Goal: Find specific page/section: Find specific page/section

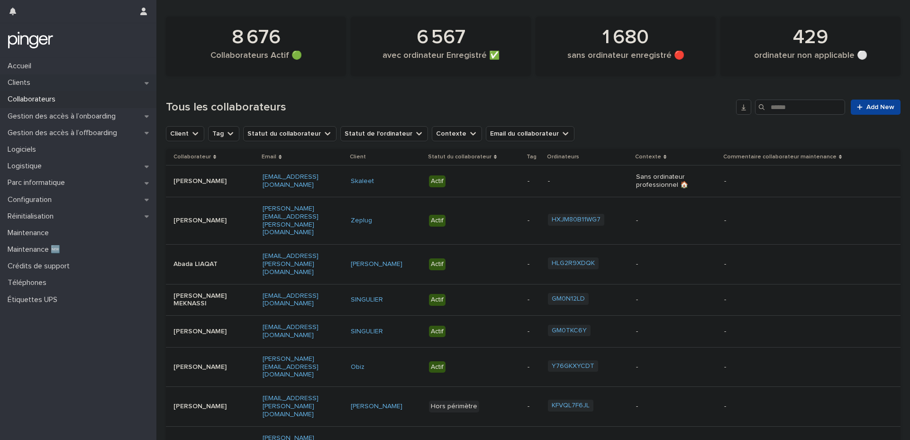
click at [26, 86] on p "Clients" at bounding box center [21, 82] width 34 height 9
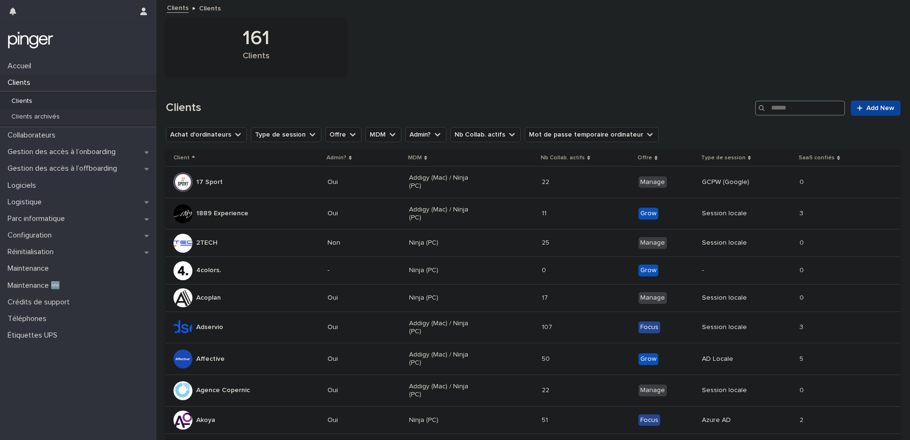
click at [798, 109] on input "Search" at bounding box center [800, 107] width 90 height 15
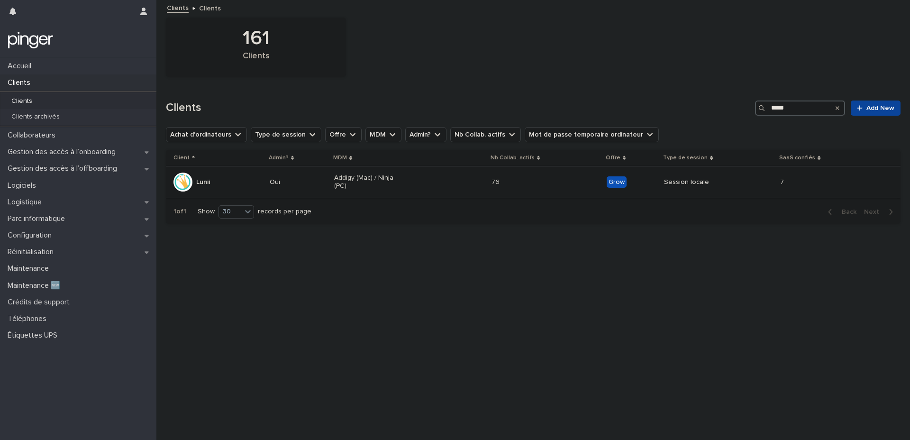
type input "*****"
click at [218, 177] on div "Lunii" at bounding box center [217, 181] width 89 height 19
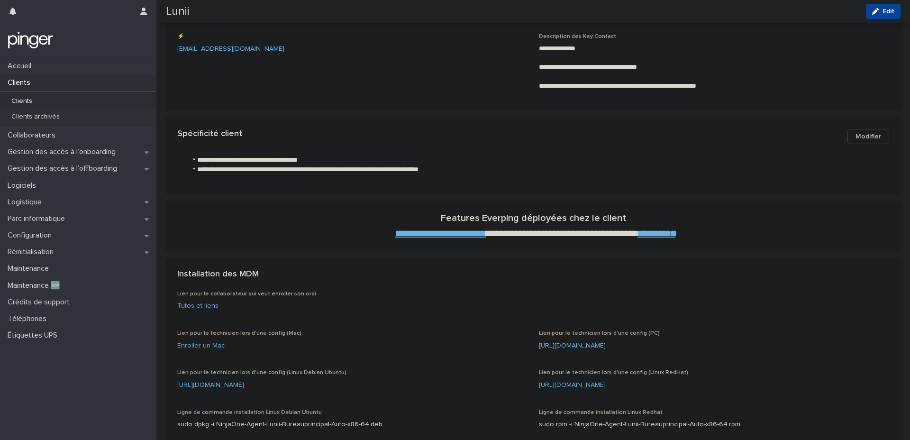
scroll to position [147, 0]
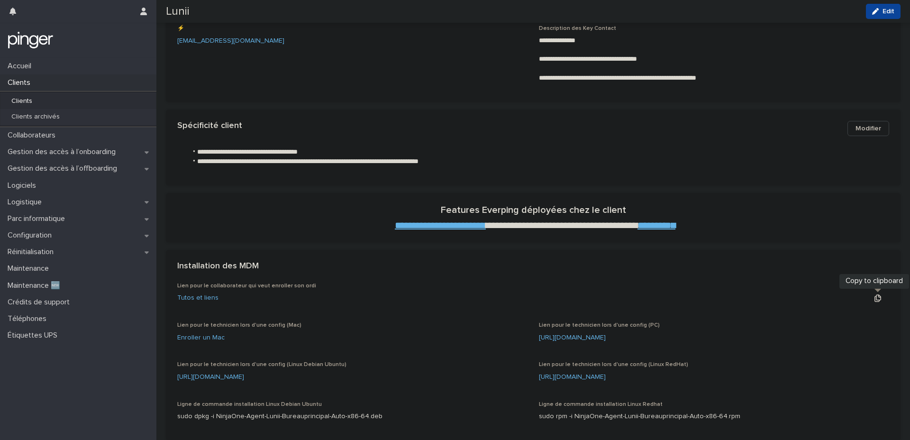
click at [875, 297] on icon "button" at bounding box center [877, 297] width 7 height 7
